Goal: Information Seeking & Learning: Learn about a topic

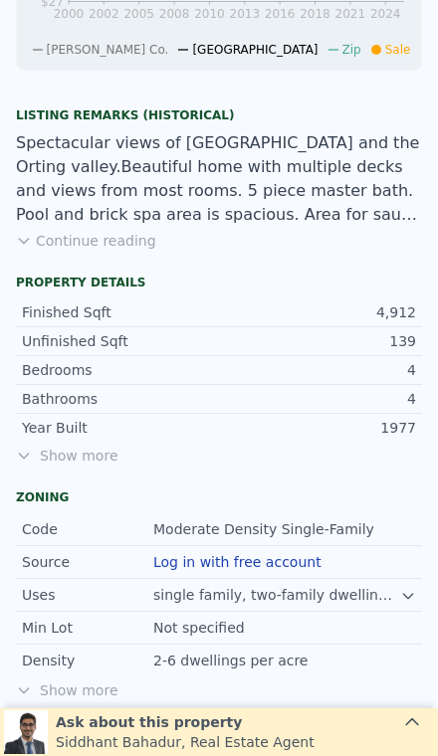
scroll to position [1025, 0]
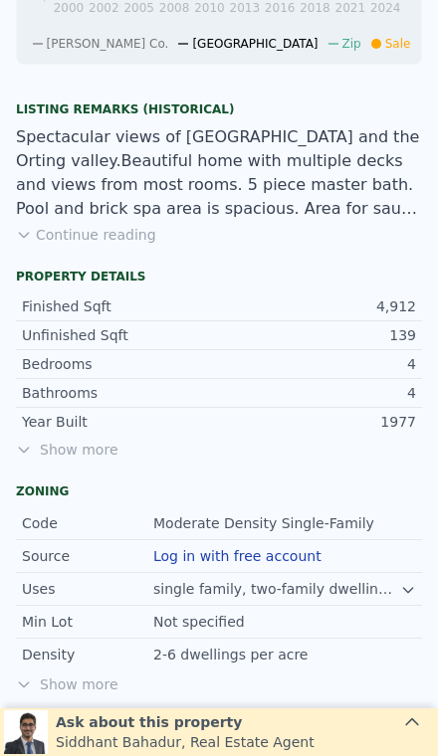
click at [71, 448] on span "Show more" at bounding box center [219, 450] width 406 height 20
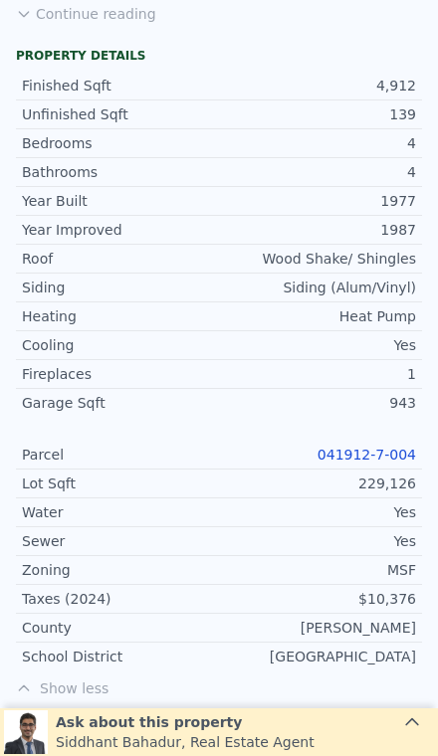
scroll to position [1293, 0]
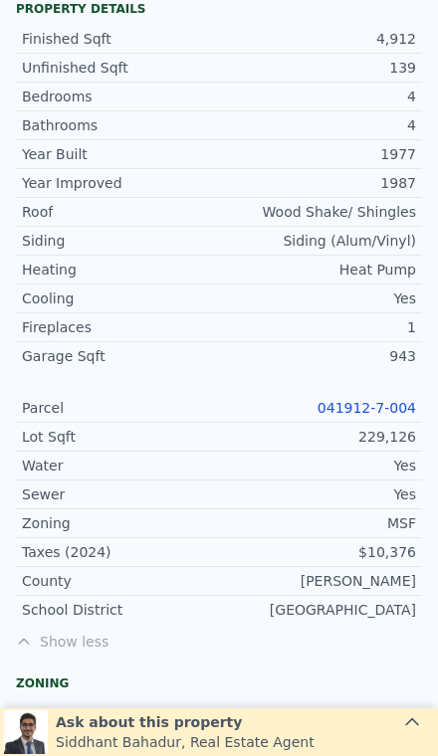
click at [349, 409] on link "041912-7-004" at bounding box center [366, 408] width 99 height 16
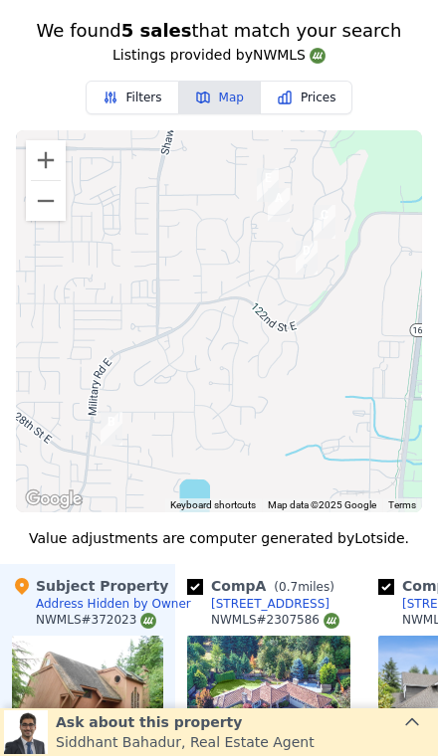
scroll to position [2286, 0]
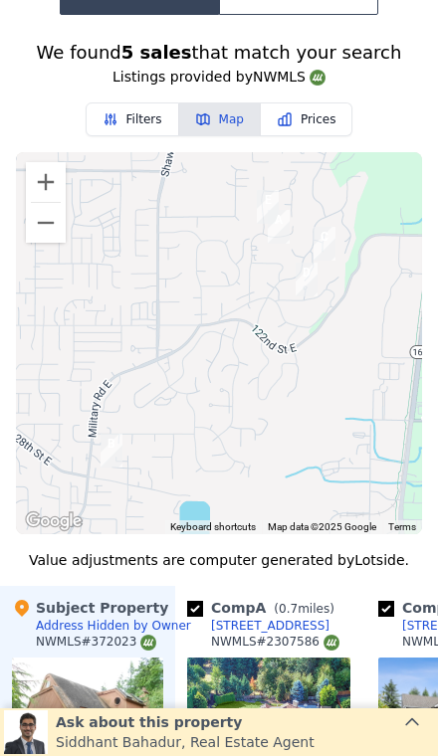
click at [39, 226] on button "Zoom out" at bounding box center [46, 223] width 40 height 40
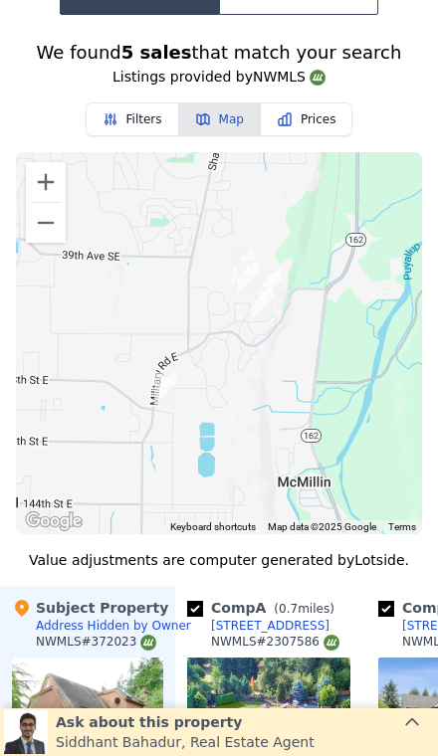
click at [42, 220] on button "Zoom out" at bounding box center [46, 223] width 40 height 40
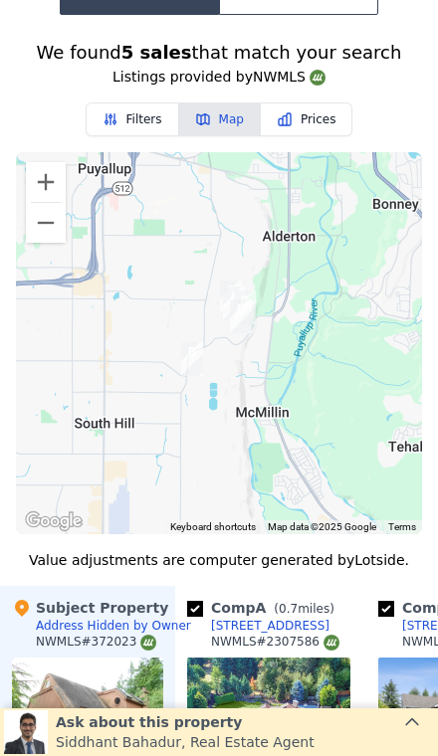
click at [29, 236] on button "Zoom out" at bounding box center [46, 223] width 40 height 40
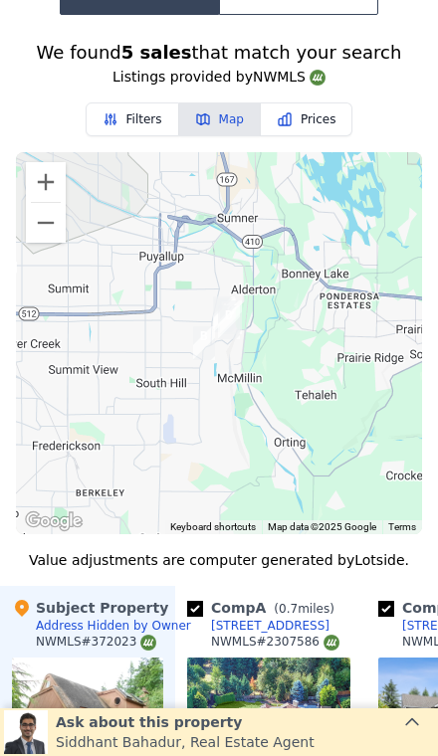
click at [43, 192] on button "Zoom in" at bounding box center [46, 182] width 40 height 40
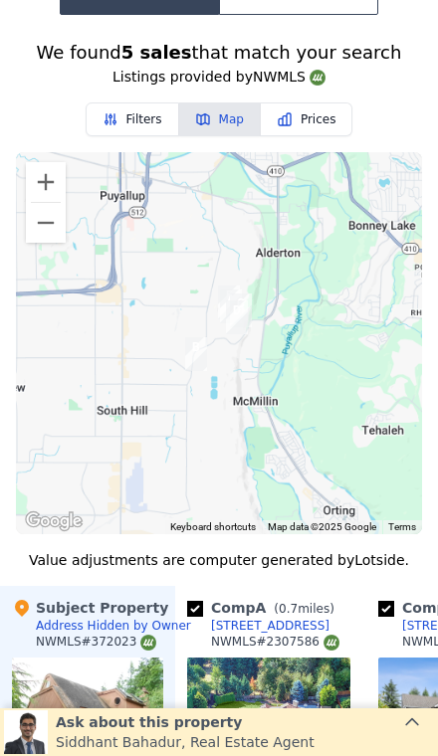
click at [43, 192] on button "Zoom in" at bounding box center [46, 182] width 40 height 40
click at [42, 181] on button "Zoom in" at bounding box center [46, 182] width 40 height 40
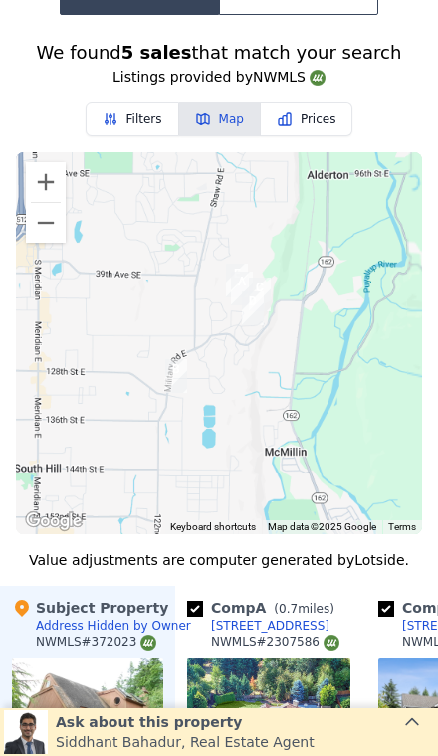
click at [42, 181] on button "Zoom in" at bounding box center [46, 182] width 40 height 40
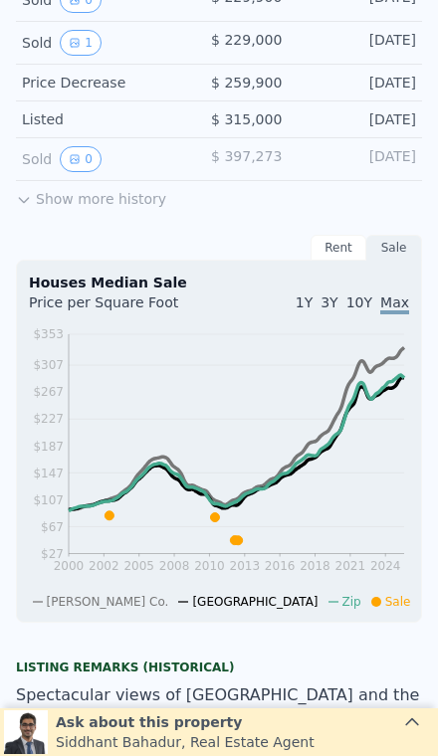
scroll to position [395, 0]
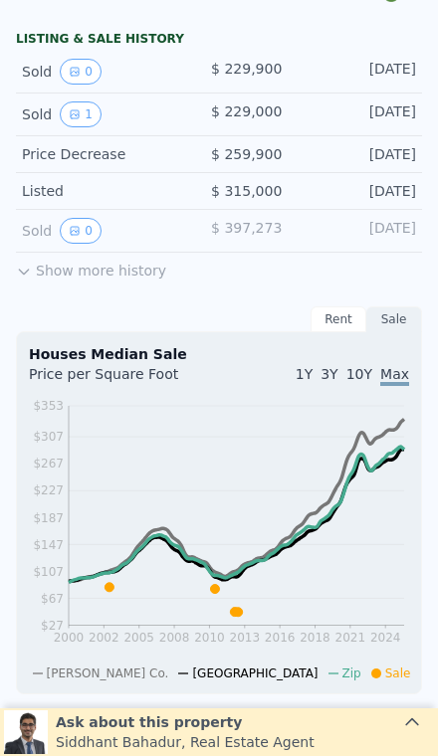
click at [125, 271] on button "Show more history" at bounding box center [91, 267] width 150 height 28
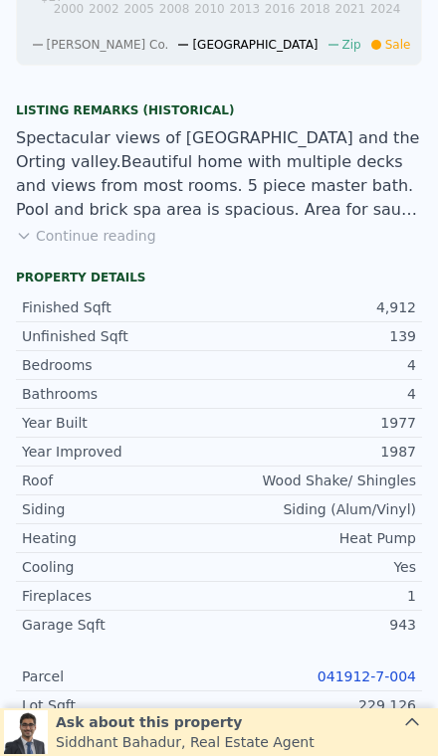
scroll to position [1052, 0]
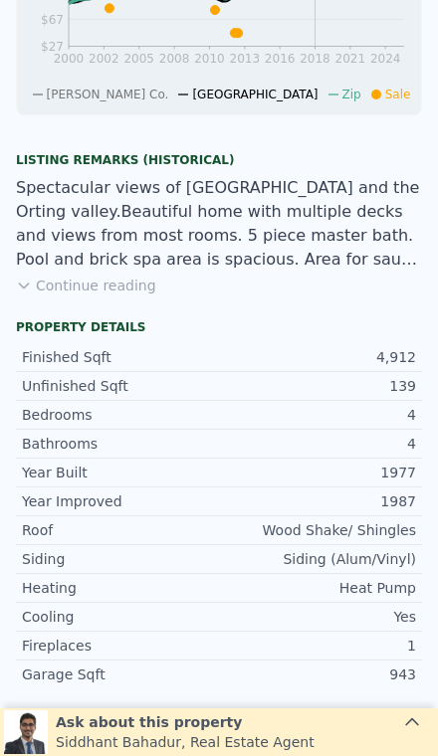
click at [124, 292] on button "Continue reading" at bounding box center [86, 286] width 140 height 20
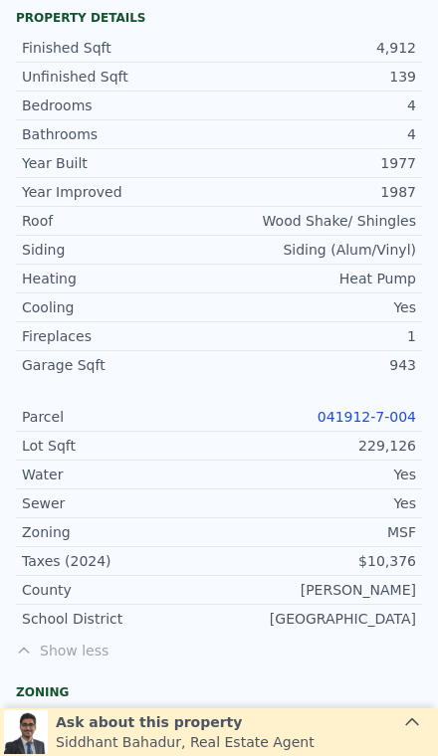
scroll to position [1505, 0]
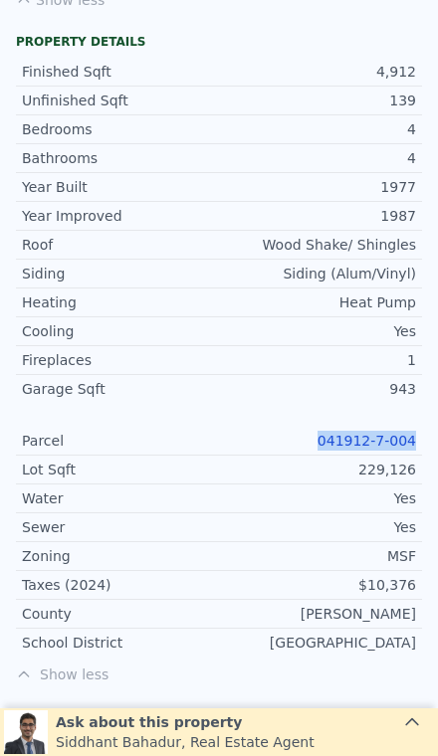
click at [310, 517] on div "Yes" at bounding box center [317, 527] width 197 height 20
click at [369, 433] on link "041912-7-004" at bounding box center [366, 441] width 99 height 16
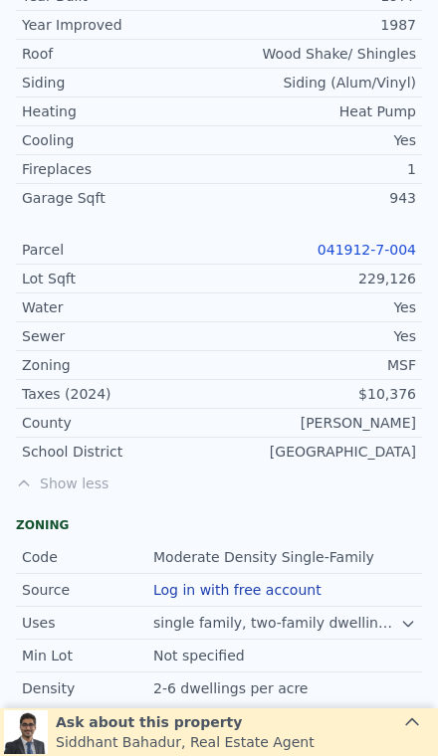
scroll to position [1742, 0]
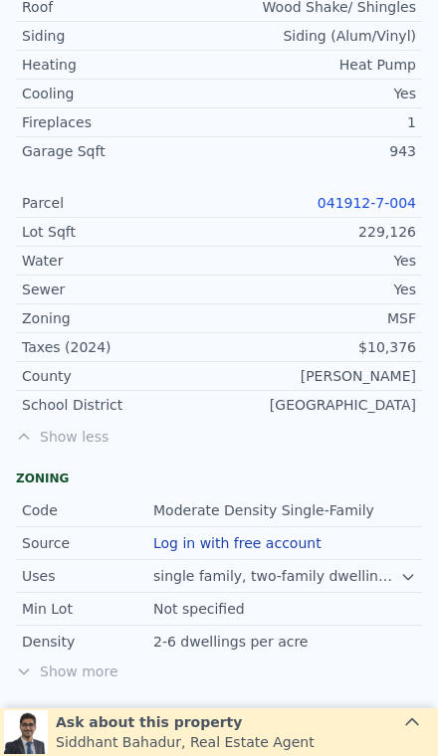
click at [91, 427] on span "Show less" at bounding box center [219, 437] width 406 height 20
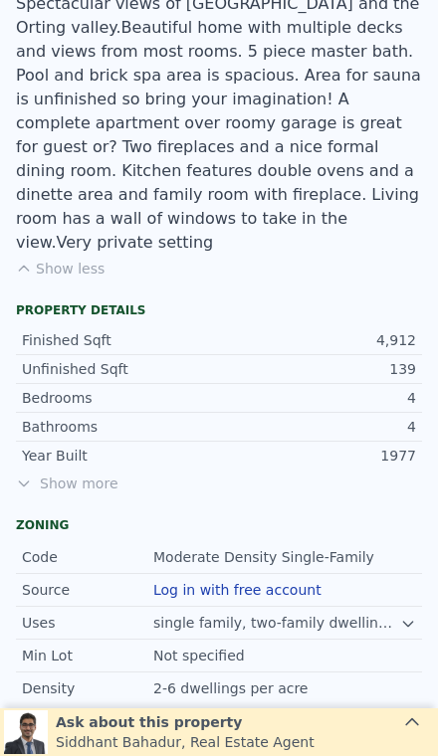
click at [91, 474] on span "Show more" at bounding box center [219, 484] width 406 height 20
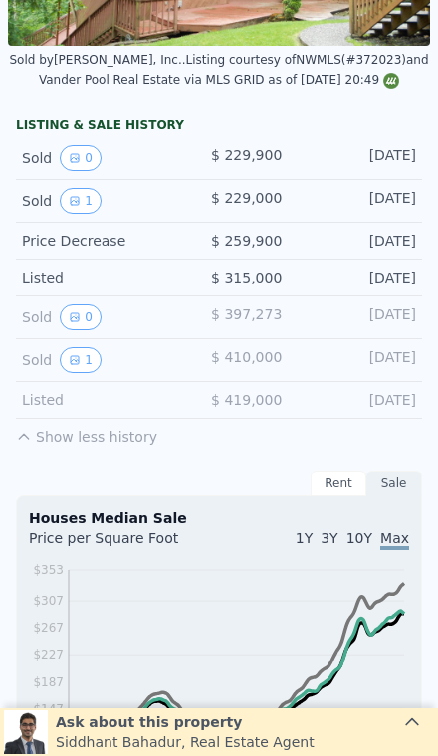
scroll to position [308, 0]
click at [74, 200] on icon "View historical data" at bounding box center [75, 201] width 12 height 12
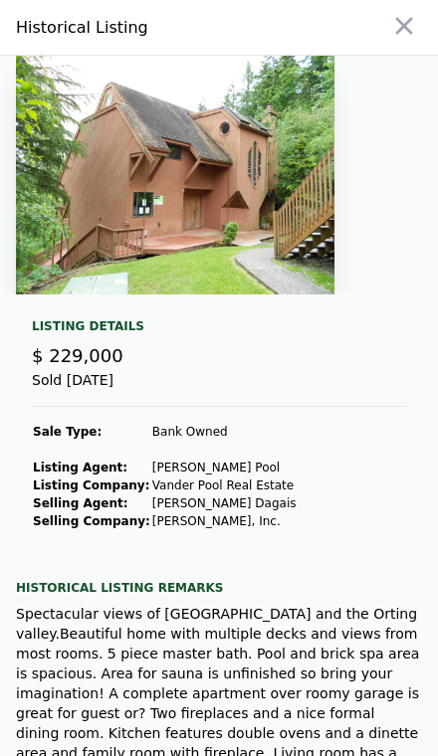
scroll to position [0, 0]
click at [396, 20] on icon "button" at bounding box center [404, 26] width 28 height 28
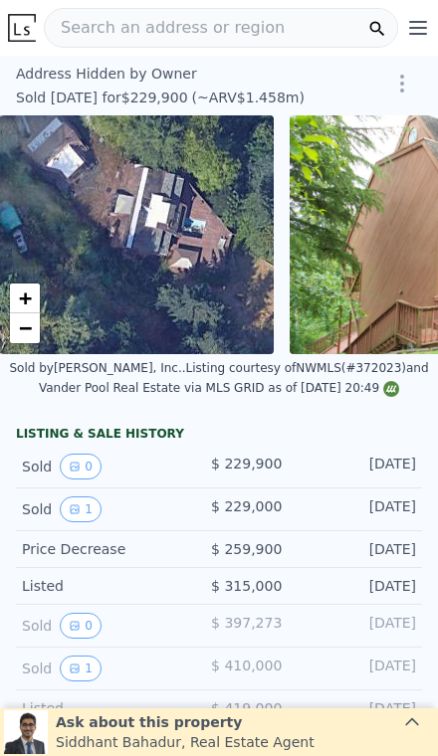
scroll to position [0, 8]
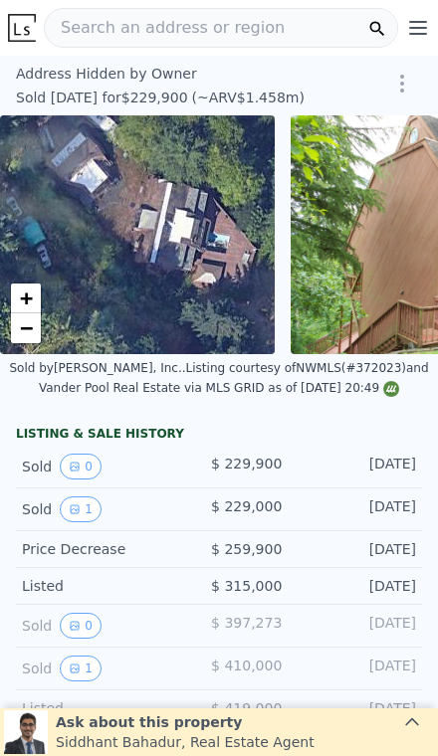
click at [39, 331] on link "−" at bounding box center [26, 328] width 30 height 30
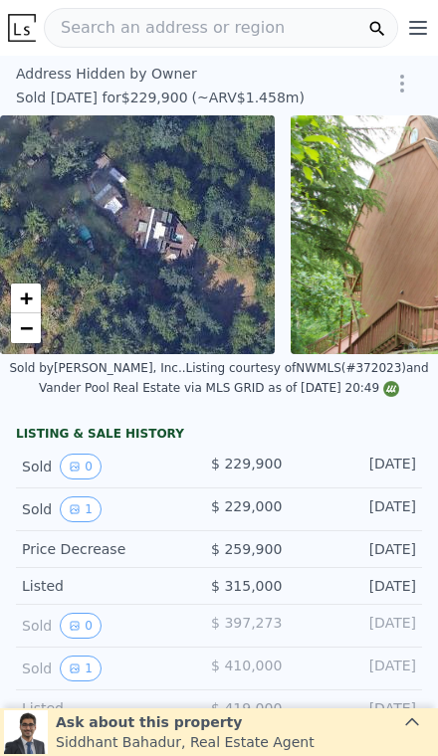
click at [40, 326] on link "−" at bounding box center [26, 328] width 30 height 30
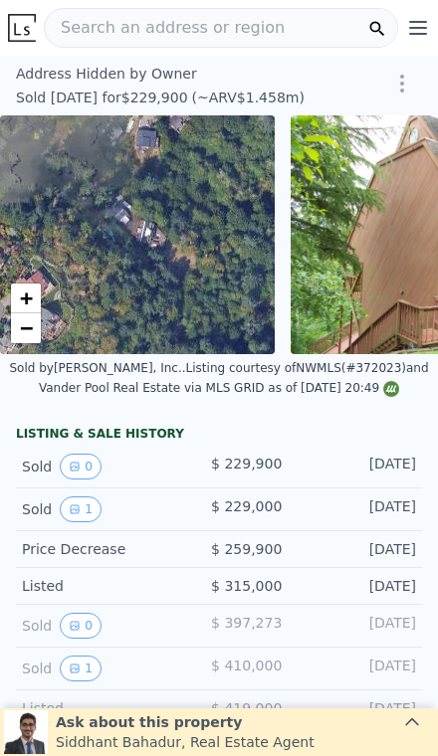
click at [39, 326] on link "−" at bounding box center [26, 328] width 30 height 30
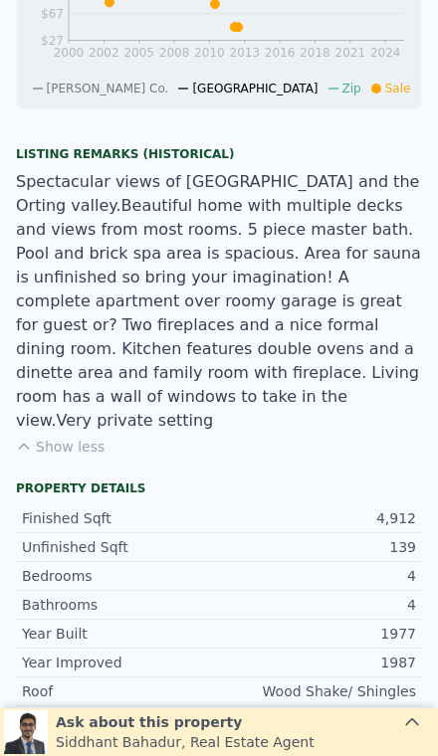
scroll to position [1060, 0]
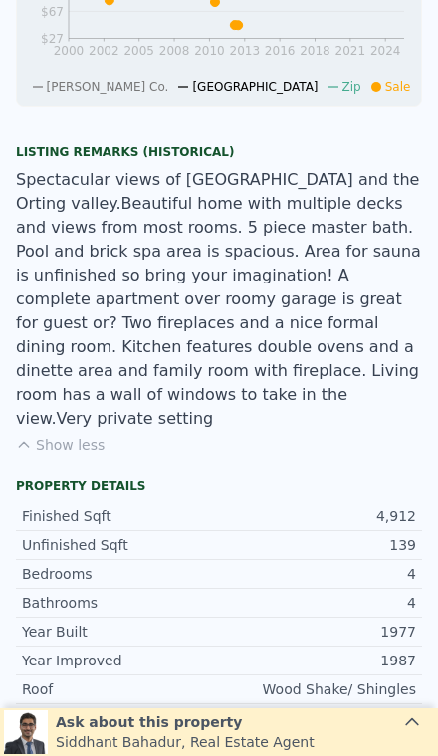
click at [78, 435] on button "Show less" at bounding box center [60, 445] width 89 height 20
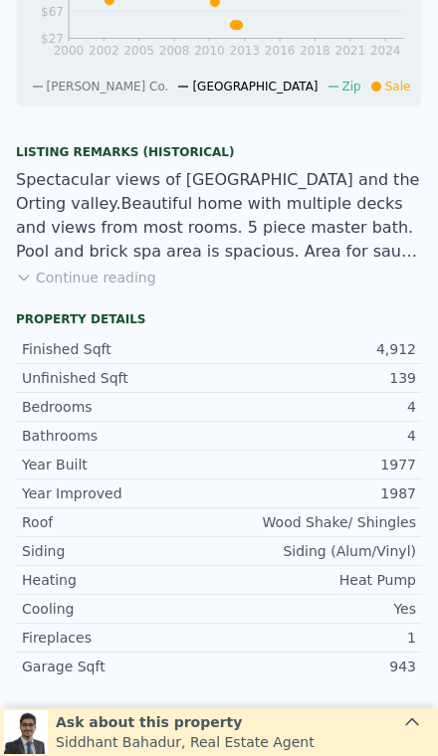
click at [105, 250] on div "Spectacular views of [GEOGRAPHIC_DATA] and the Orting valley.Beautiful home wit…" at bounding box center [219, 216] width 406 height 96
click at [119, 271] on button "Continue reading" at bounding box center [86, 278] width 140 height 20
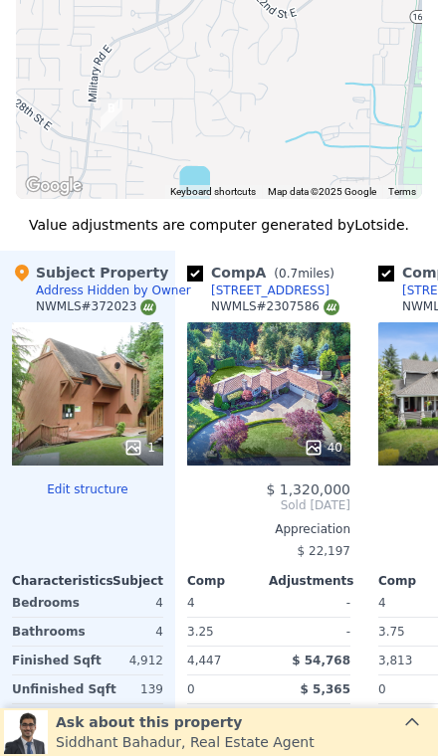
scroll to position [2866, 0]
click at [106, 392] on div "1" at bounding box center [87, 393] width 151 height 143
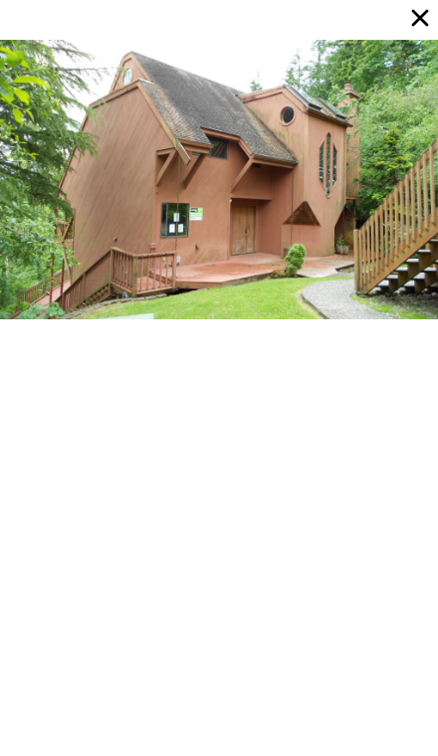
click at [407, 9] on icon at bounding box center [420, 18] width 28 height 28
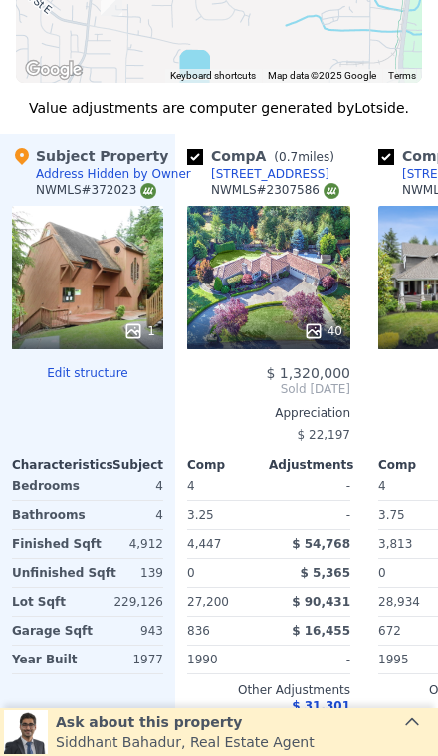
scroll to position [3088, 0]
